Goal: Task Accomplishment & Management: Use online tool/utility

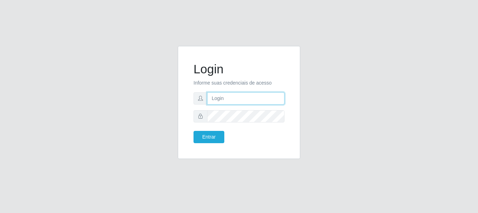
click at [222, 103] on input "text" at bounding box center [245, 98] width 77 height 12
type input "ritaiwof@B5"
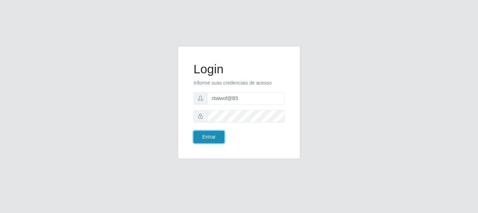
click at [213, 136] on button "Entrar" at bounding box center [209, 137] width 31 height 12
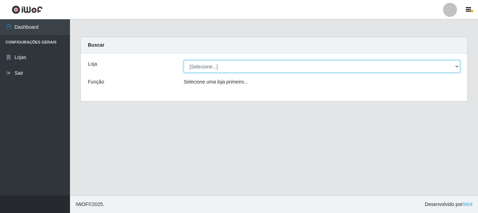
click at [289, 65] on select "[Selecione...] Bemais Supermercados - B5 Anatólia" at bounding box center [322, 66] width 277 height 12
select select "405"
click at [184, 60] on select "[Selecione...] Bemais Supermercados - B5 Anatólia" at bounding box center [322, 66] width 277 height 12
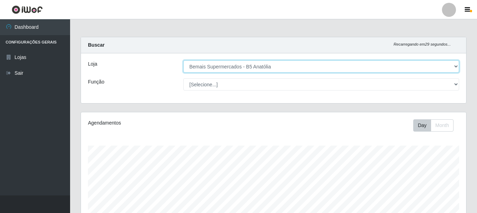
scroll to position [145, 385]
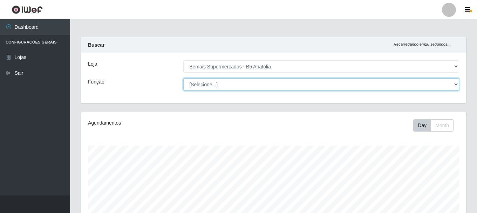
click at [313, 85] on select "[Selecione...] ASG ASG + ASG ++ Auxiliar de Estacionamento Auxiliar de Estacion…" at bounding box center [321, 84] width 276 height 12
select select "82"
click at [183, 78] on select "[Selecione...] ASG ASG + ASG ++ Auxiliar de Estacionamento Auxiliar de Estacion…" at bounding box center [321, 84] width 276 height 12
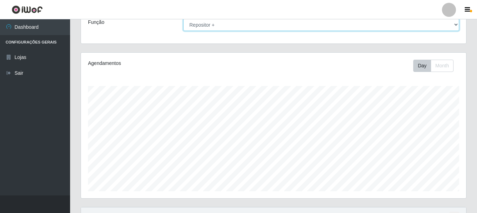
scroll to position [128, 0]
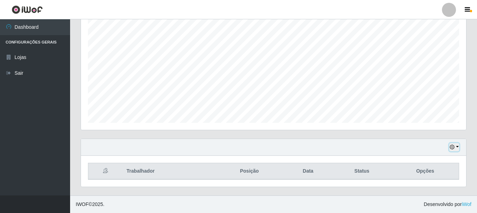
click at [456, 148] on button "button" at bounding box center [454, 147] width 10 height 8
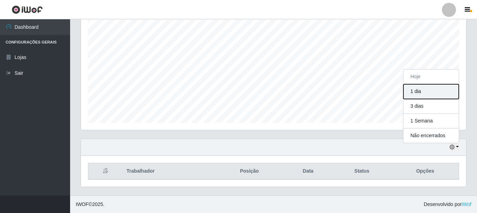
click at [415, 88] on button "1 dia" at bounding box center [430, 91] width 55 height 15
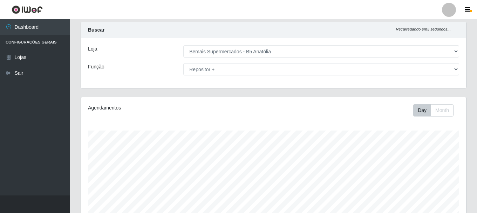
scroll to position [0, 0]
